Goal: Navigation & Orientation: Find specific page/section

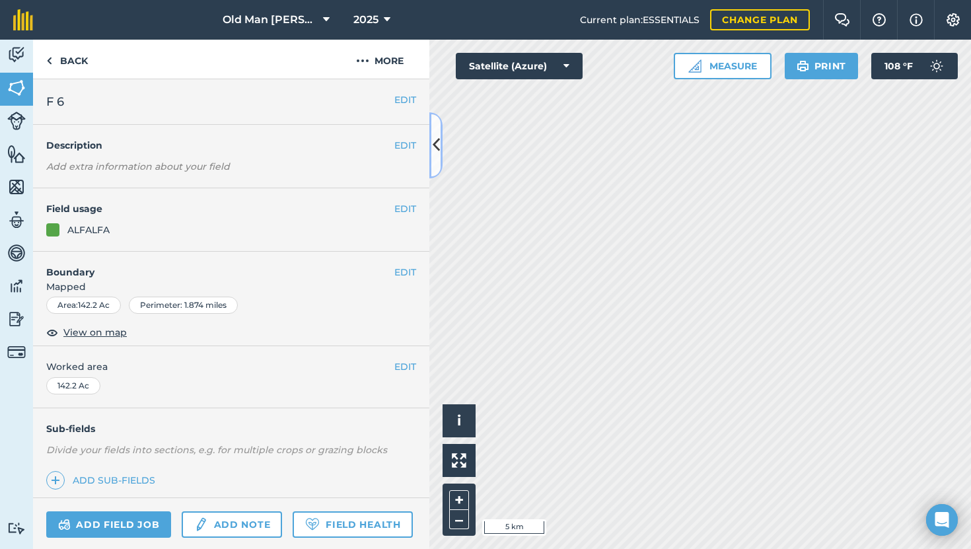
click at [433, 146] on icon at bounding box center [436, 144] width 7 height 23
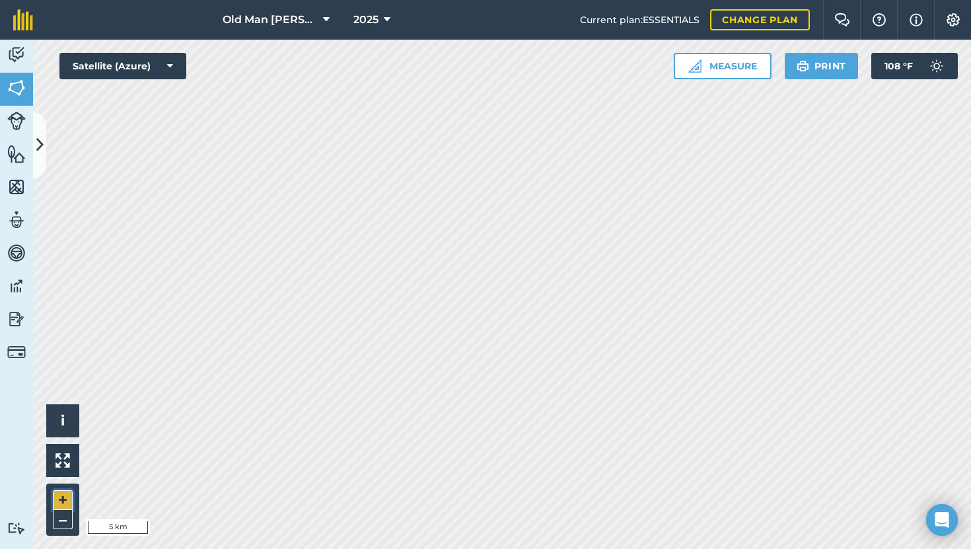
click at [57, 499] on button "+" at bounding box center [63, 500] width 20 height 20
click at [677, 78] on div "Hello i © 2025 TomTom, Microsoft 100 m + – Satellite (Azure) Measure Print 108 …" at bounding box center [502, 294] width 938 height 509
